Goal: Transaction & Acquisition: Obtain resource

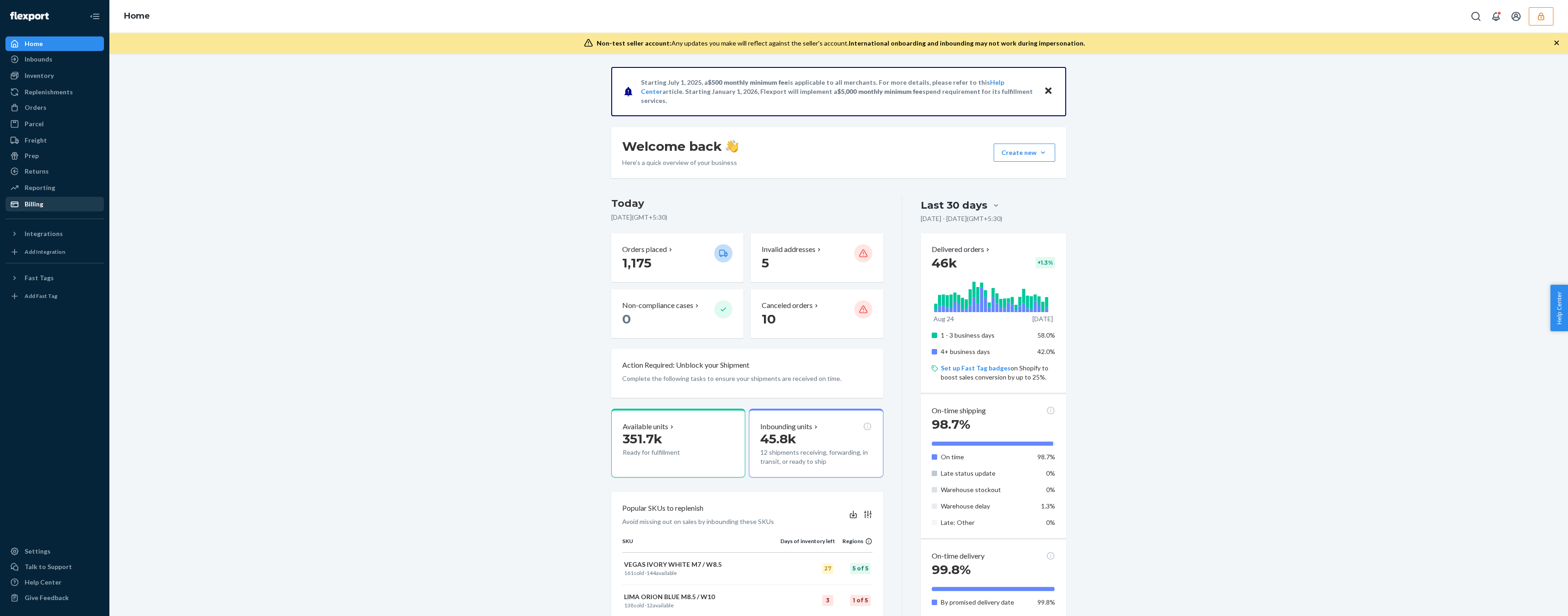
click at [62, 209] on div "Billing" at bounding box center [54, 204] width 97 height 13
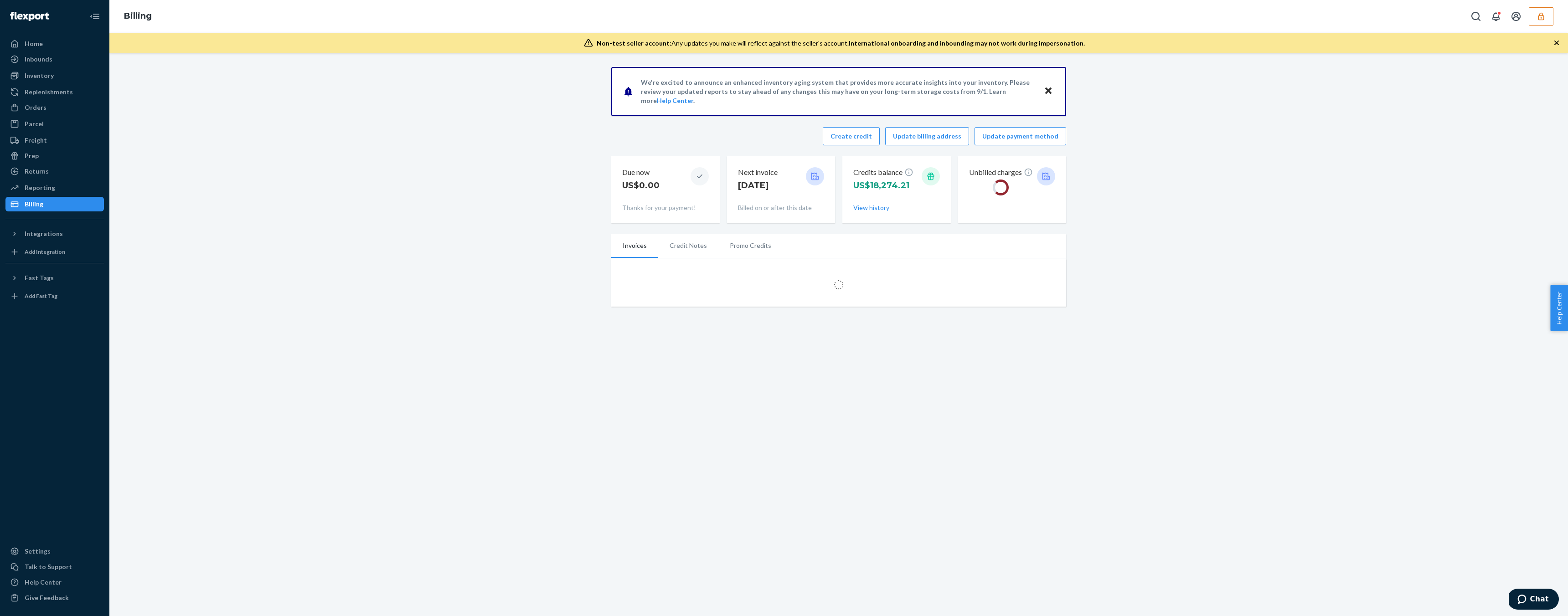
click at [520, 355] on div "We're excited to announce an enhanced inventory aging system that provides more…" at bounding box center [839, 335] width 1458 height 563
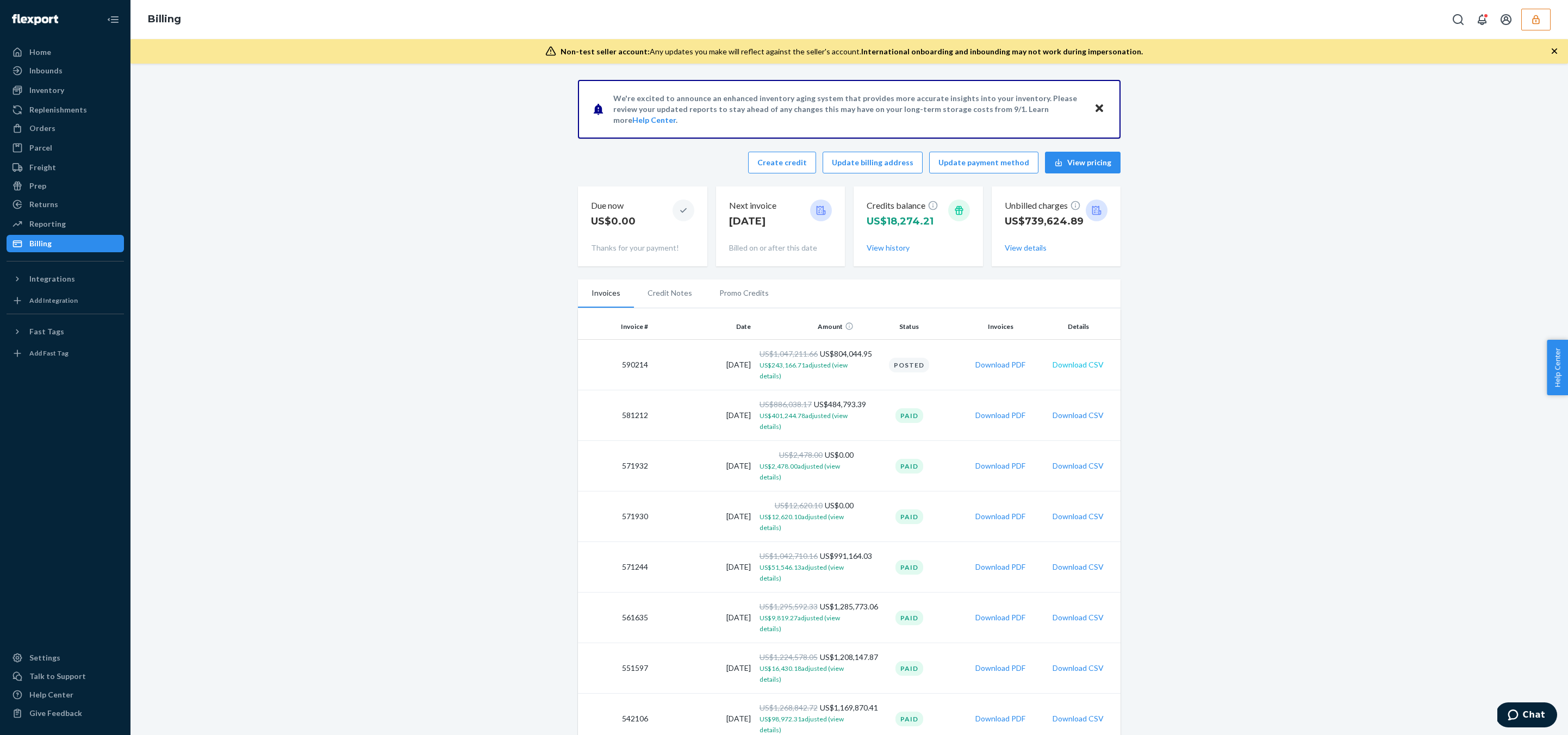
click at [1077, 366] on button "Download CSV" at bounding box center [1078, 365] width 51 height 11
click at [1534, 16] on icon "button" at bounding box center [1535, 19] width 7 height 9
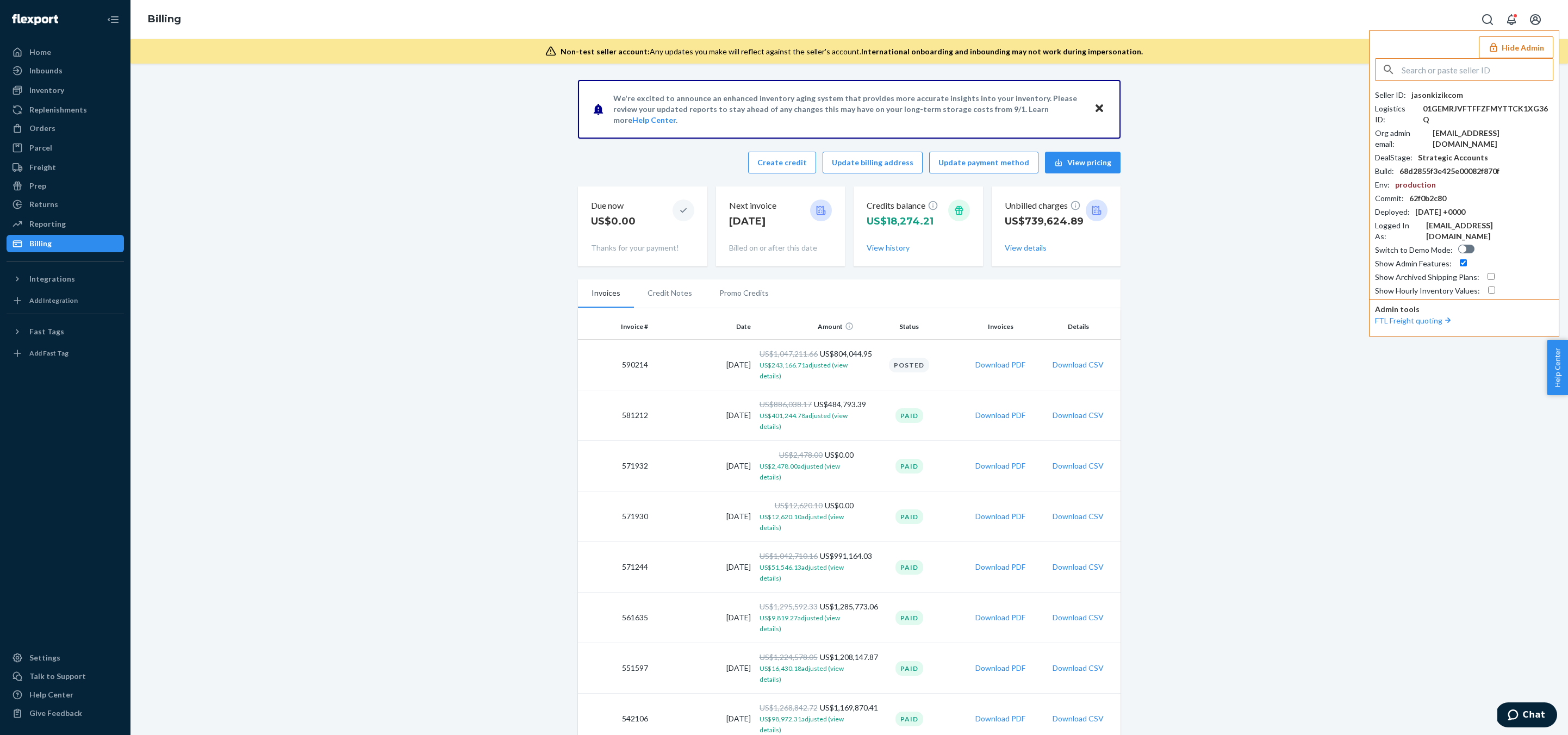
click at [1491, 78] on input "text" at bounding box center [1477, 70] width 151 height 22
paste input "mohannimblewirelesscom"
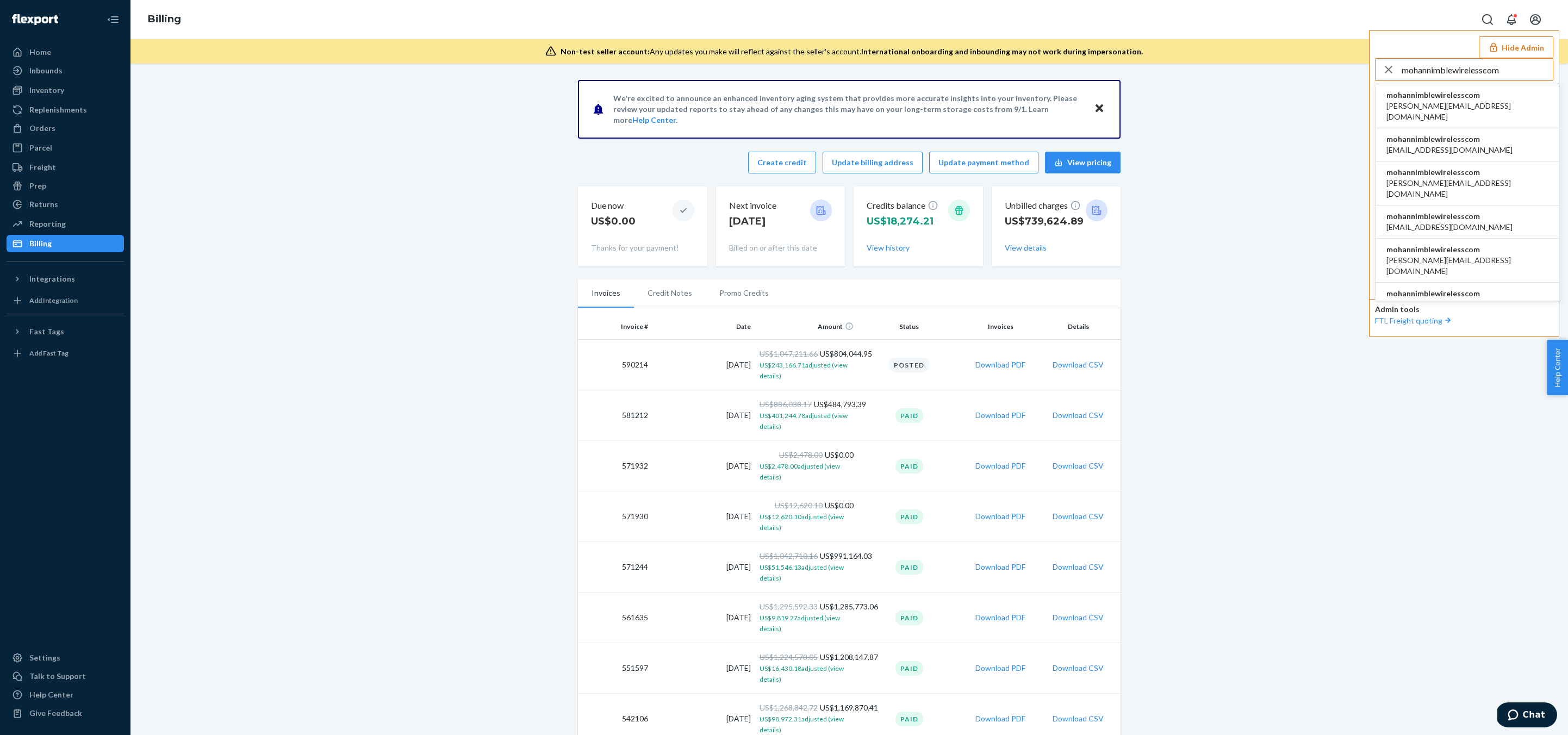
type input "mohannimblewirelesscom"
click at [1453, 98] on span "mohannimblewirelesscom" at bounding box center [1467, 95] width 162 height 11
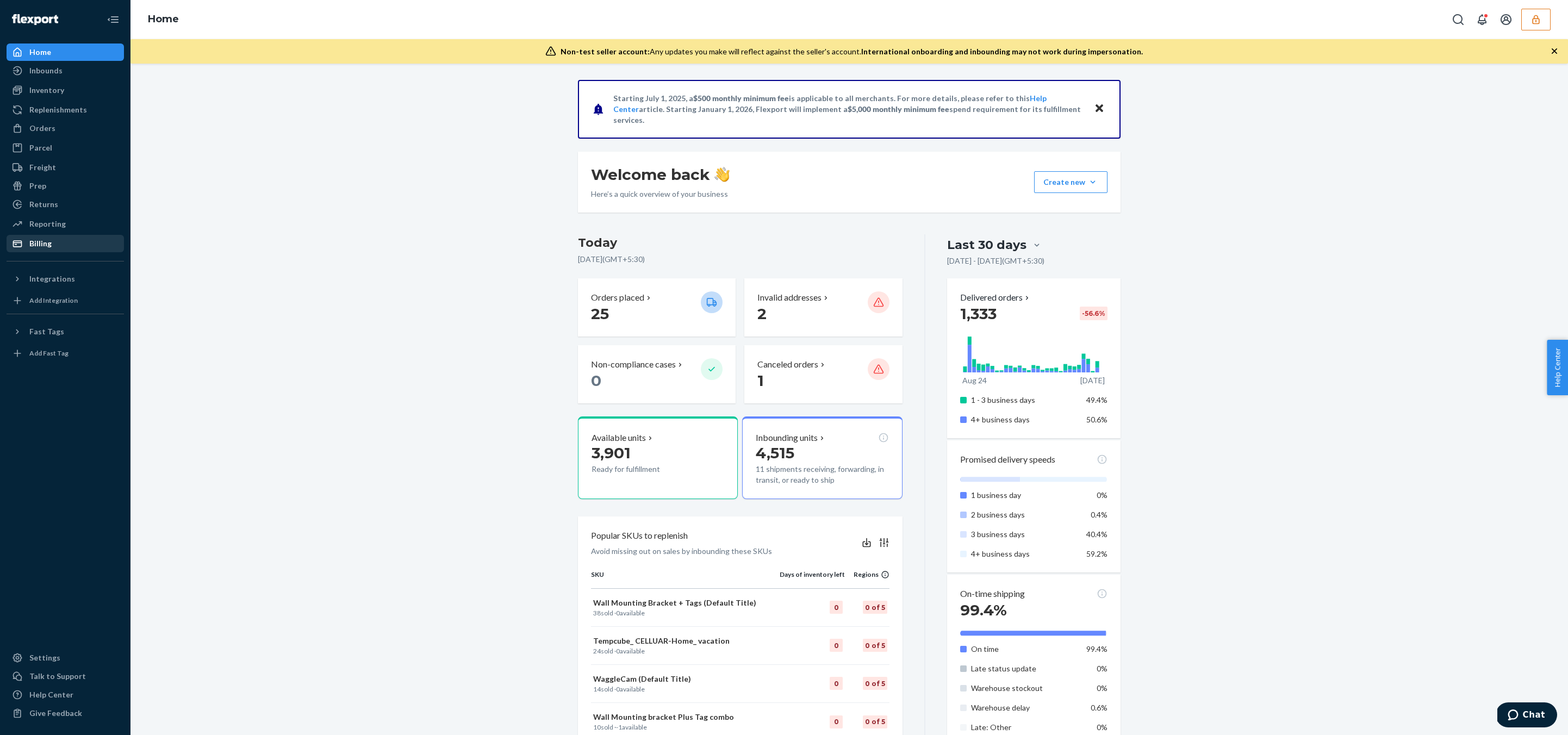
click at [59, 241] on div "Billing" at bounding box center [65, 243] width 115 height 15
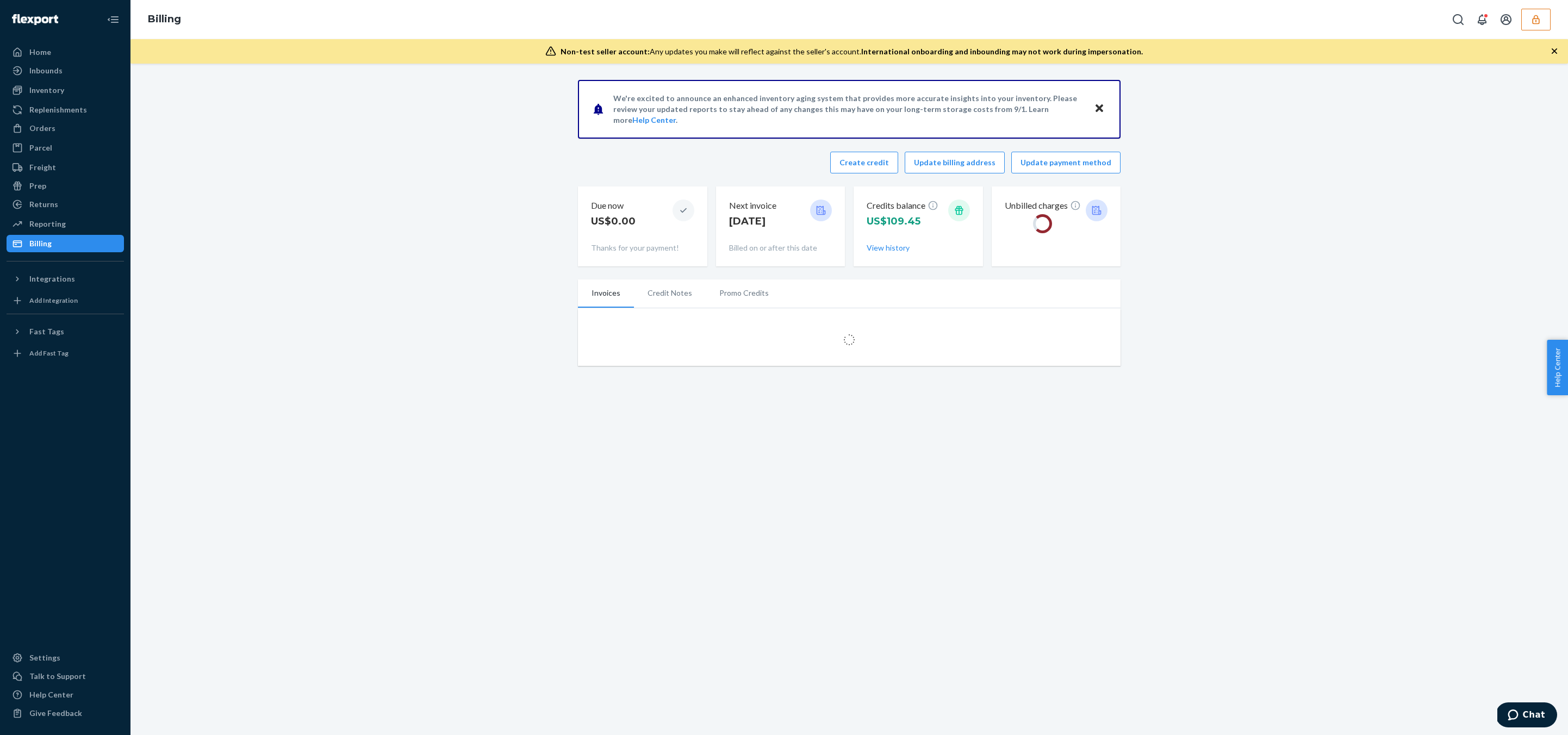
click at [291, 423] on div "We're excited to announce an enhanced inventory aging system that provides more…" at bounding box center [849, 399] width 1437 height 672
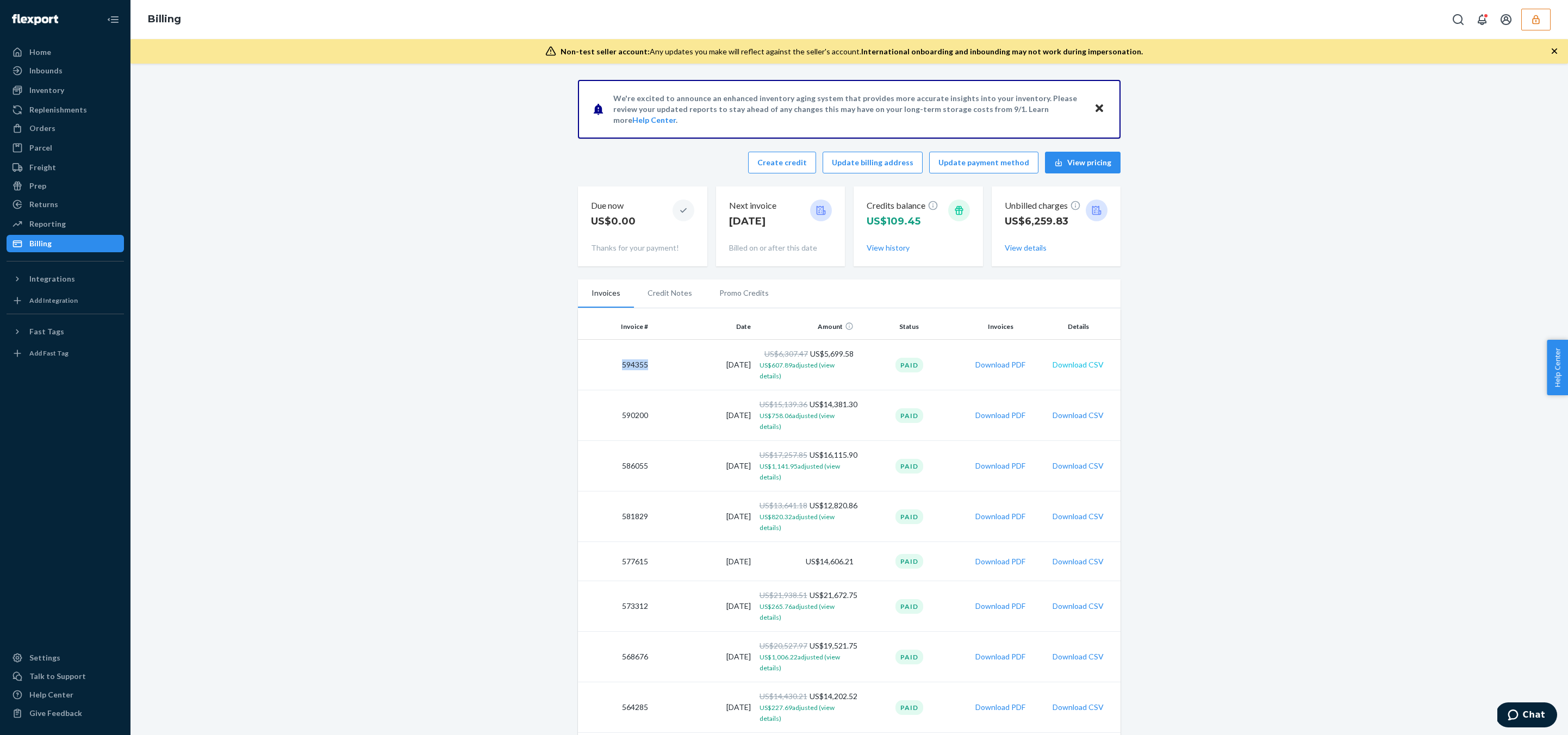
click at [1067, 362] on button "Download CSV" at bounding box center [1078, 365] width 51 height 11
